Goal: Navigation & Orientation: Understand site structure

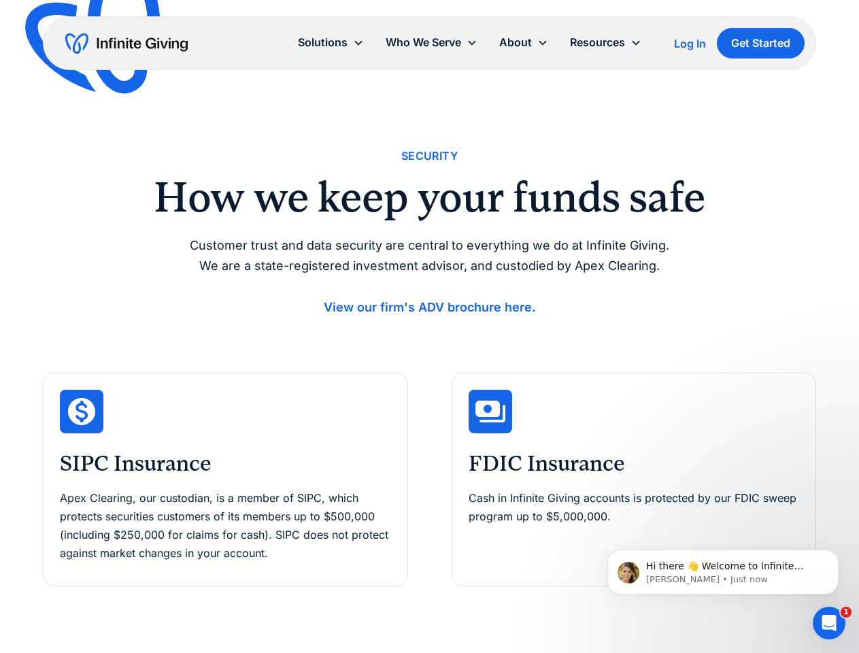
click at [546, 43] on icon at bounding box center [542, 42] width 11 height 11
